Goal: Task Accomplishment & Management: Manage account settings

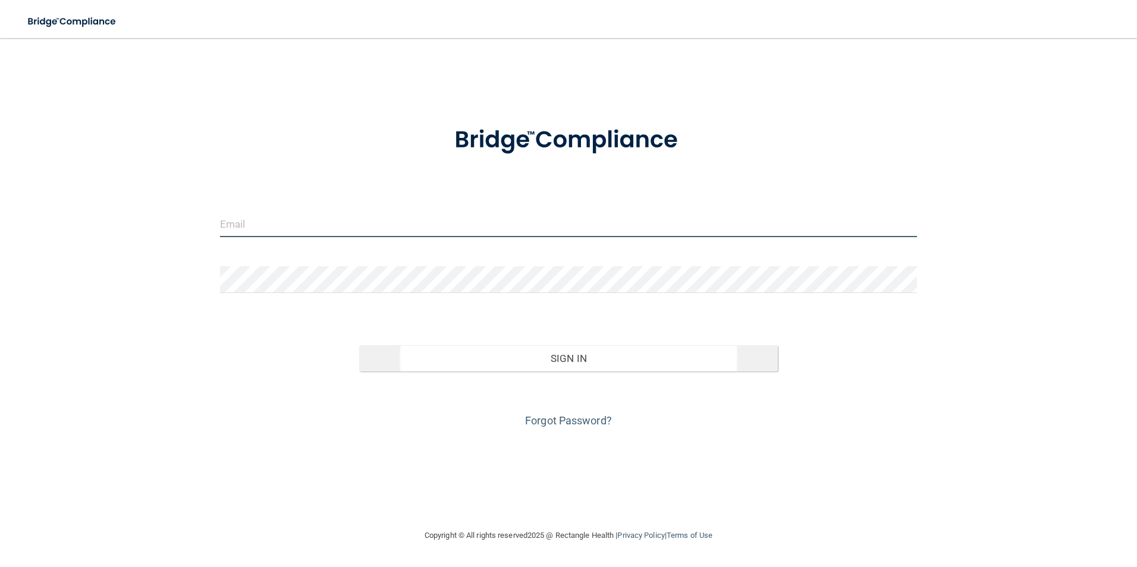
type input "[EMAIL_ADDRESS][DOMAIN_NAME]"
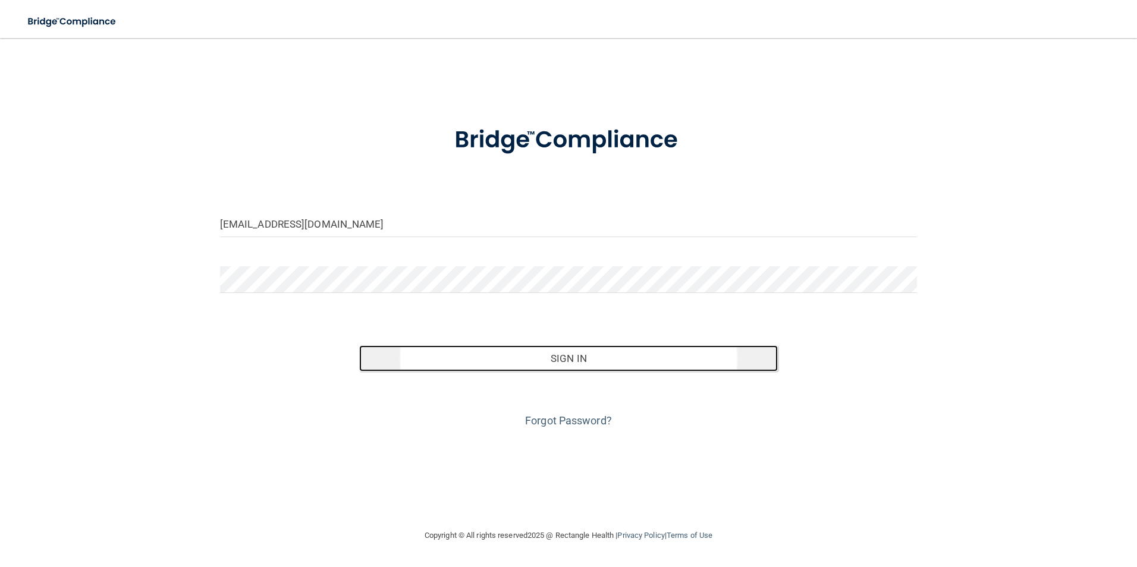
click at [567, 359] on button "Sign In" at bounding box center [568, 359] width 419 height 26
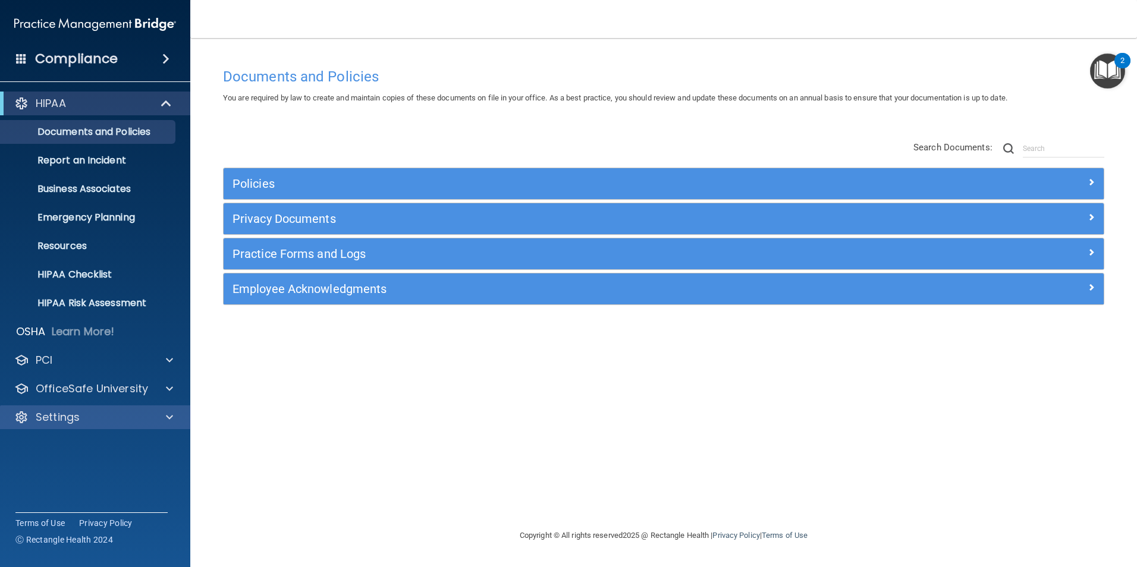
click at [57, 425] on div "Settings" at bounding box center [95, 418] width 191 height 24
click at [175, 410] on div "Settings" at bounding box center [95, 418] width 191 height 24
click at [167, 417] on span at bounding box center [169, 417] width 7 height 14
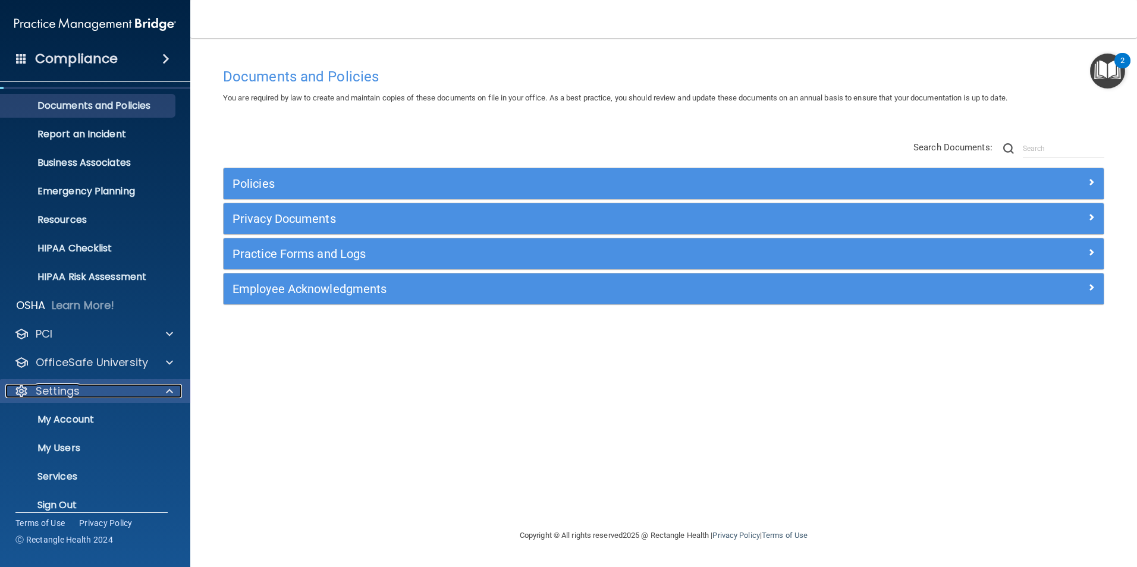
scroll to position [40, 0]
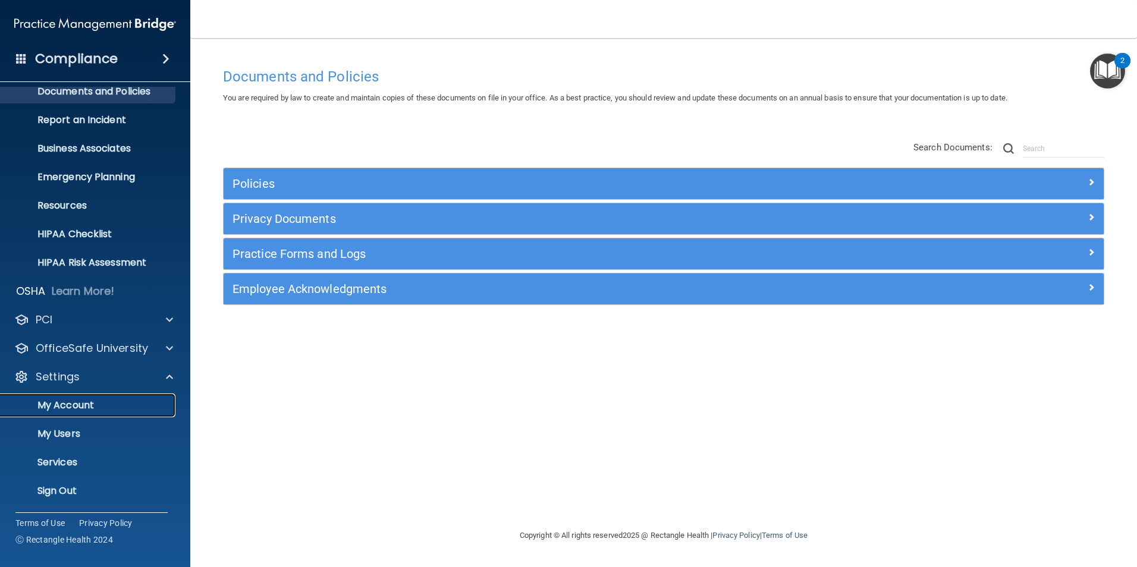
click at [81, 407] on p "My Account" at bounding box center [89, 406] width 162 height 12
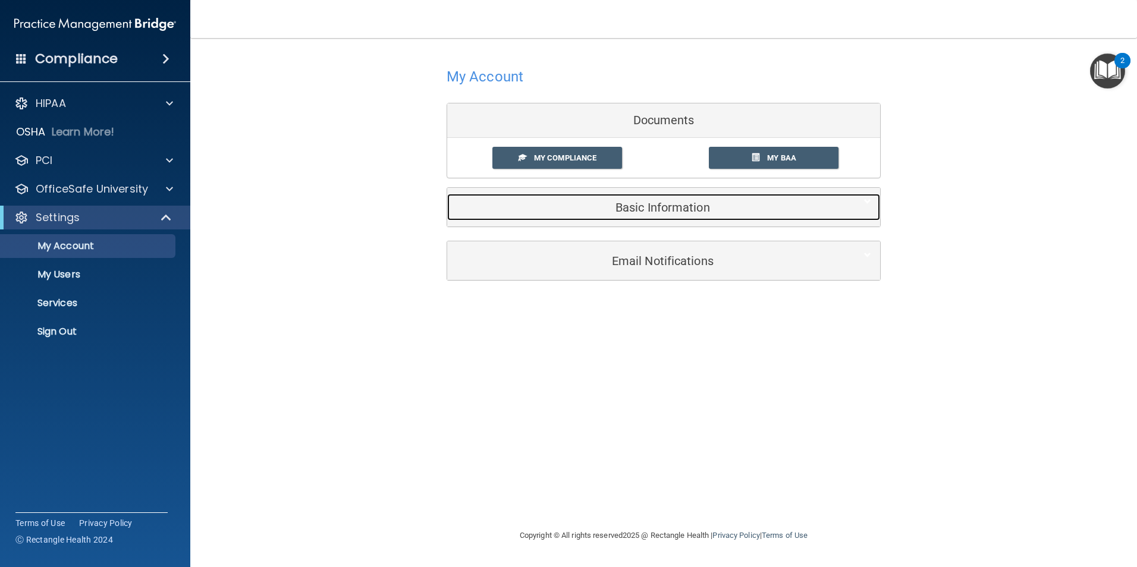
click at [677, 203] on h5 "Basic Information" at bounding box center [645, 207] width 379 height 13
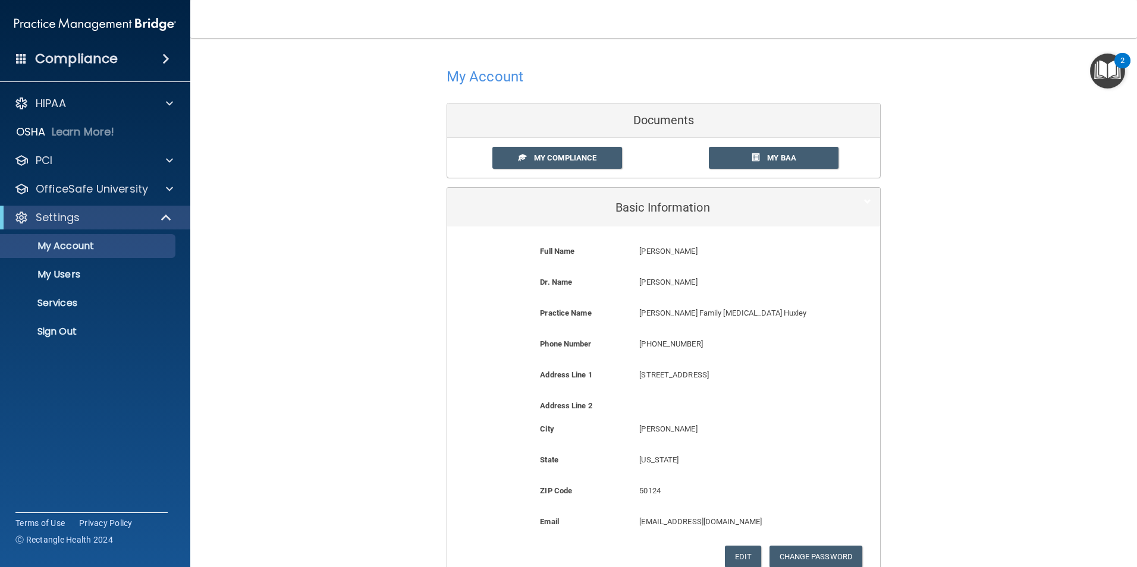
click at [19, 56] on span at bounding box center [21, 58] width 11 height 11
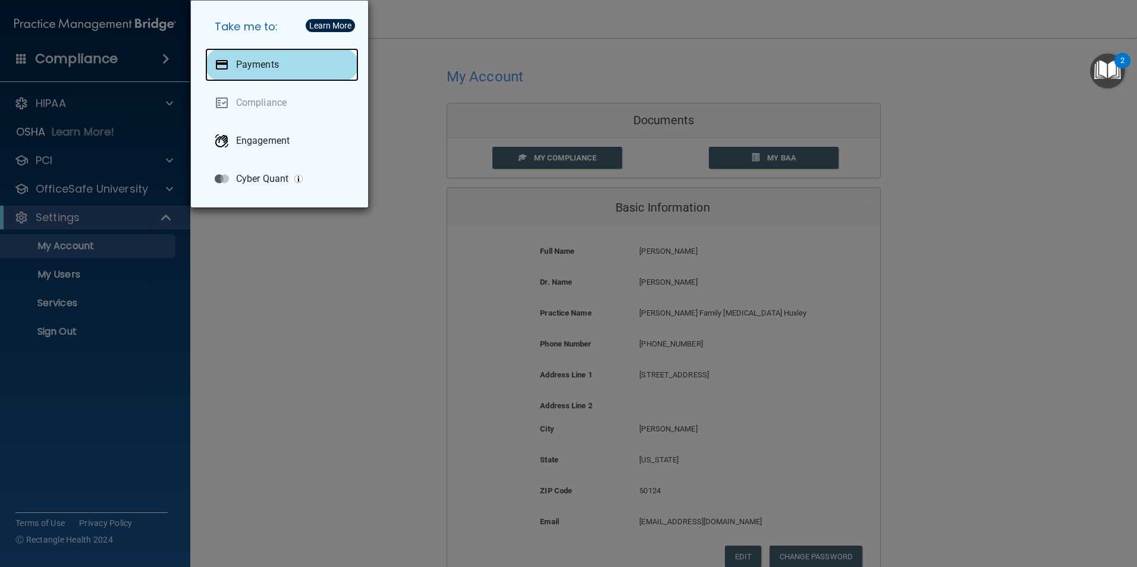
click at [260, 58] on div "Payments" at bounding box center [281, 64] width 153 height 33
click at [251, 56] on div "Payments" at bounding box center [281, 64] width 153 height 33
